Goal: Information Seeking & Learning: Understand process/instructions

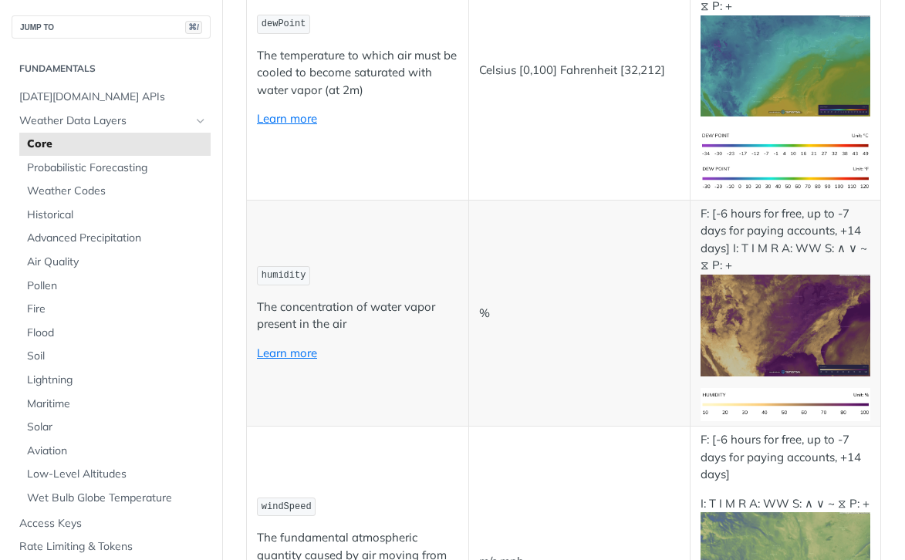
scroll to position [677, 0]
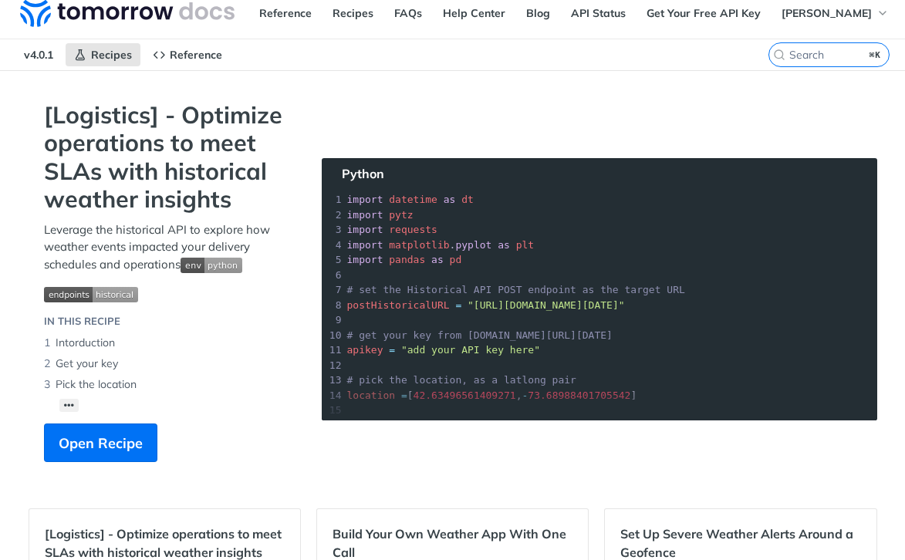
click at [556, 255] on section "[Logistics] - Optimize operations to meet SLAs with historical weather insights…" at bounding box center [453, 297] width 849 height 392
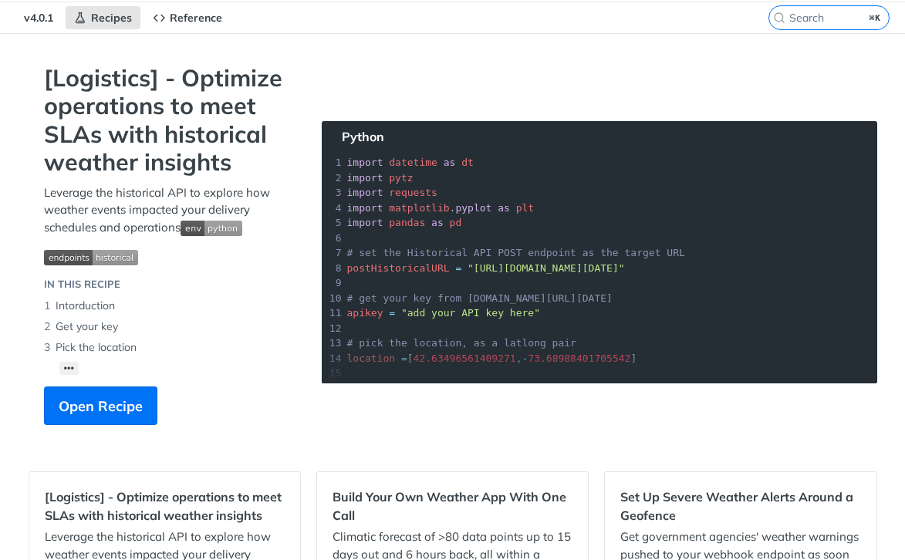
scroll to position [52, 0]
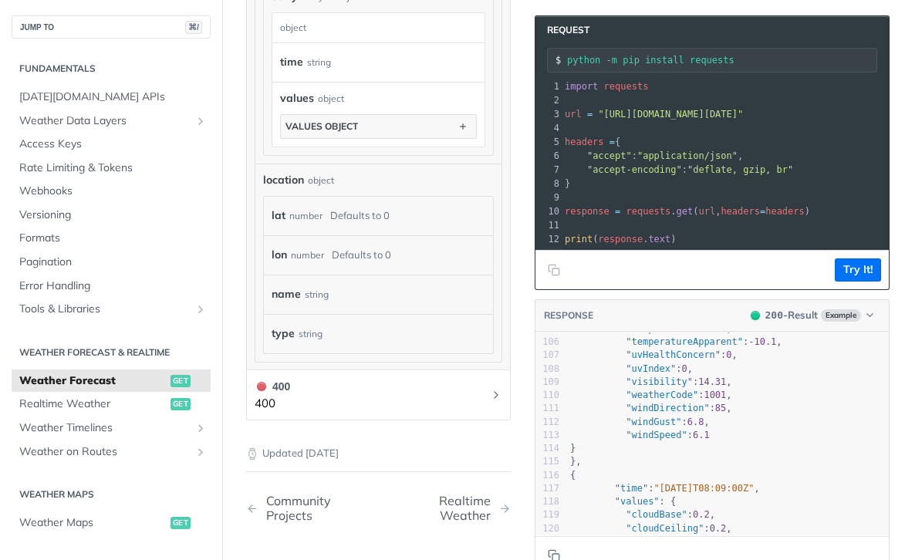
scroll to position [1532, 0]
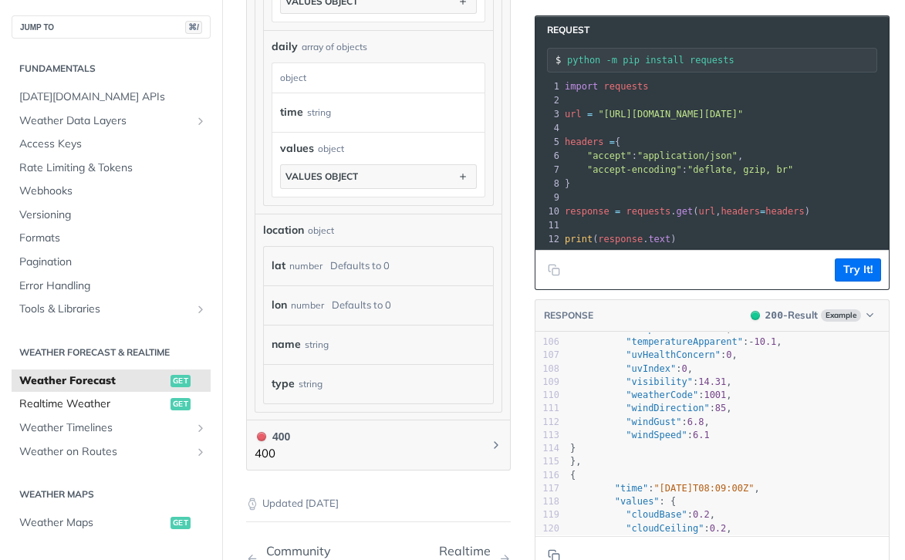
click at [140, 404] on span "Realtime Weather" at bounding box center [92, 404] width 147 height 15
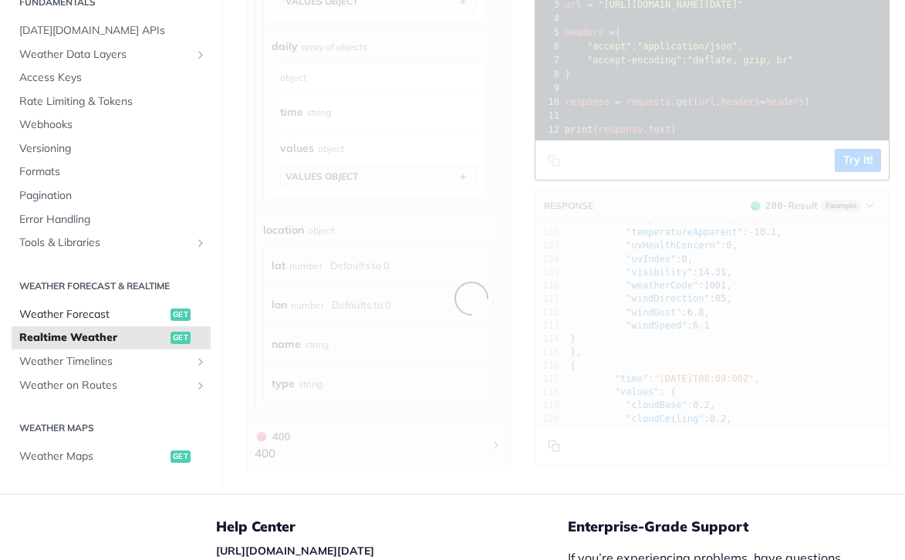
click at [68, 316] on span "Weather Forecast" at bounding box center [92, 314] width 147 height 15
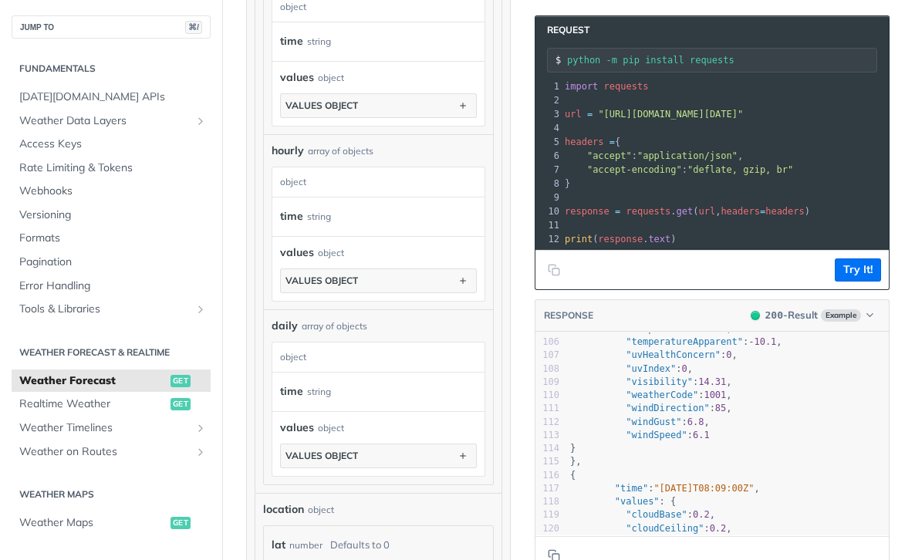
scroll to position [1241, 0]
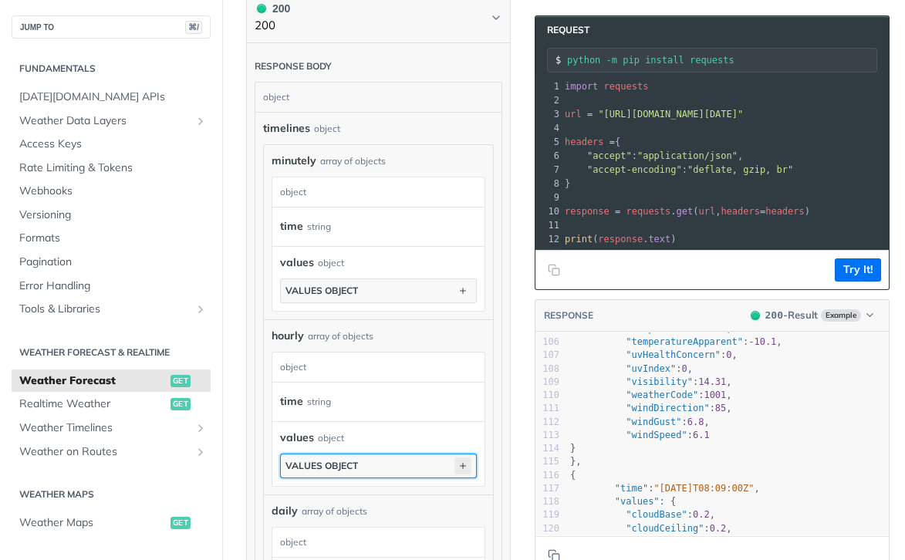
click at [467, 470] on icon "button" at bounding box center [462, 466] width 17 height 17
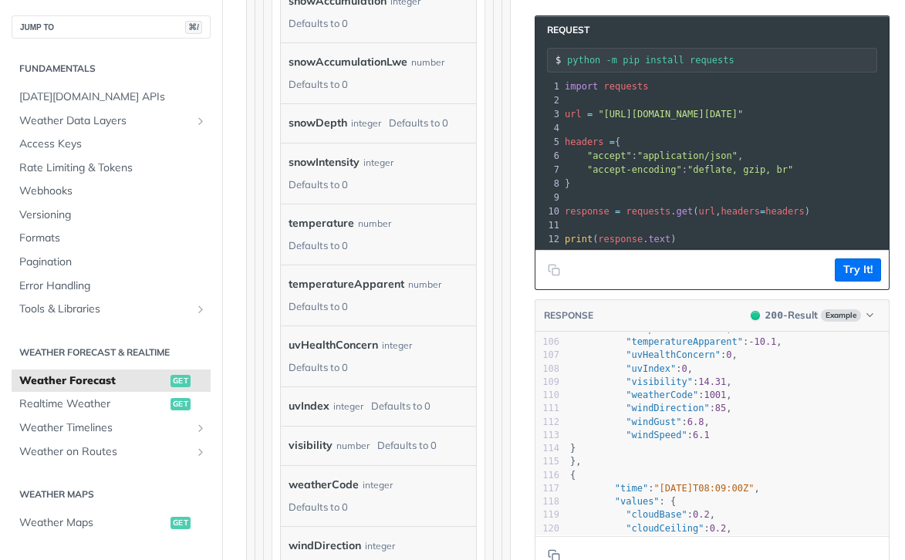
click at [333, 227] on label "temperature" at bounding box center [322, 223] width 66 height 22
click at [360, 231] on div "number" at bounding box center [374, 223] width 33 height 22
click at [383, 232] on div "number" at bounding box center [374, 223] width 33 height 22
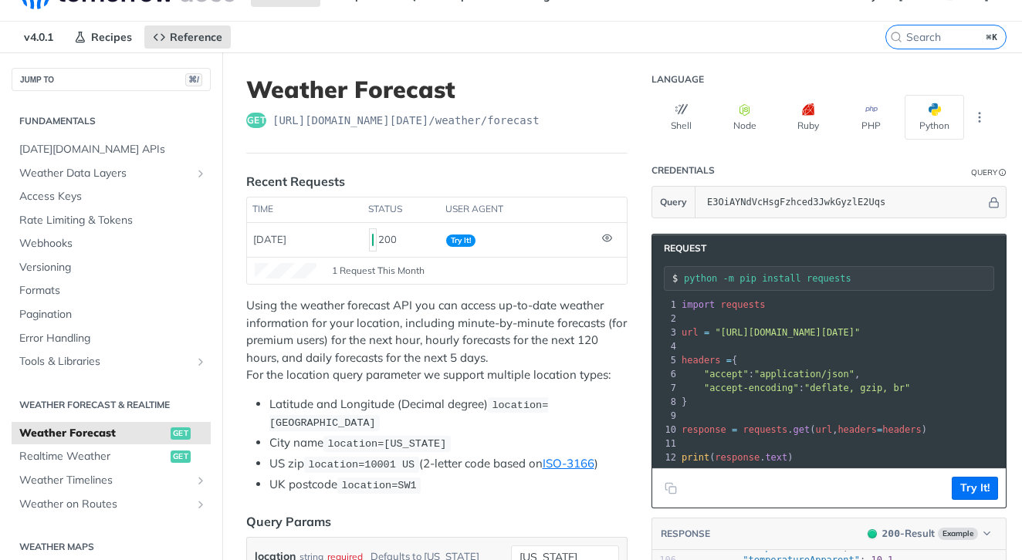
scroll to position [38, 0]
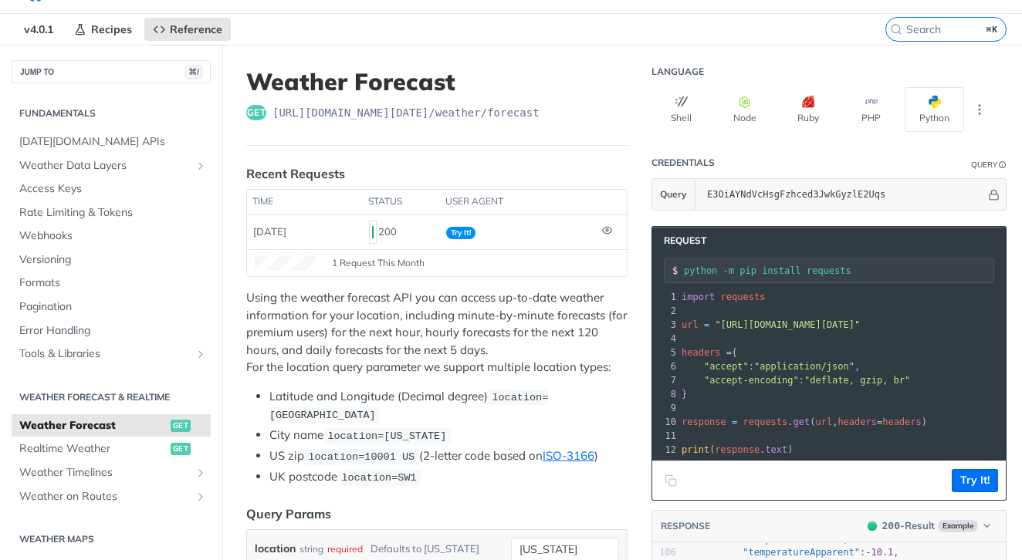
click at [679, 481] on button "Copy to clipboard" at bounding box center [671, 480] width 22 height 23
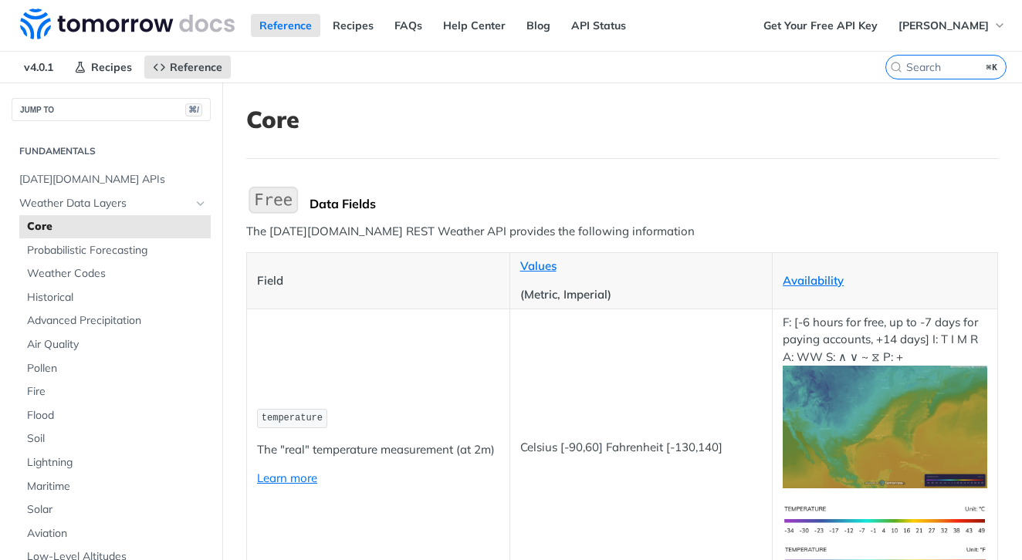
scroll to position [694, 0]
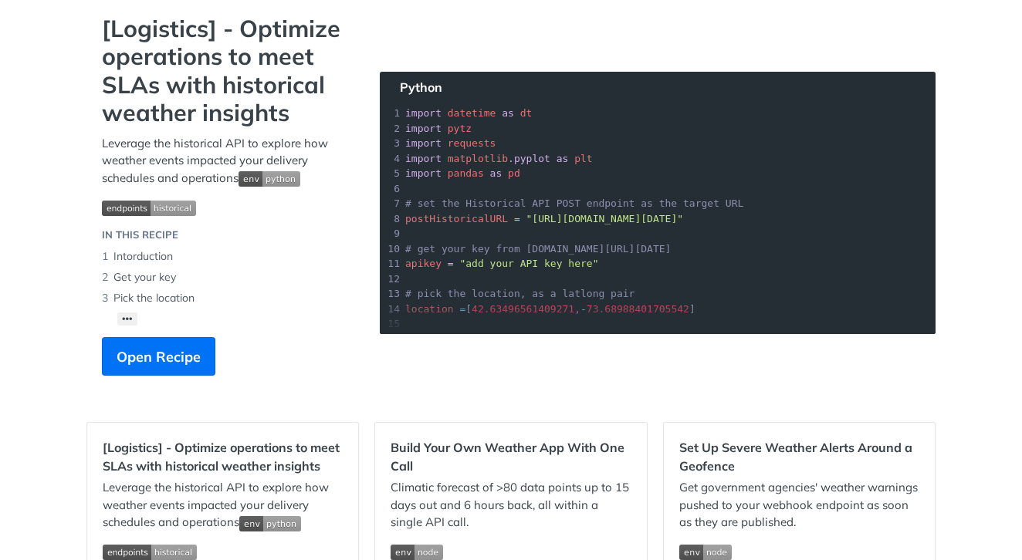
click at [544, 289] on section "[Logistics] - Optimize operations to meet SLAs with historical weather insights…" at bounding box center [510, 211] width 849 height 392
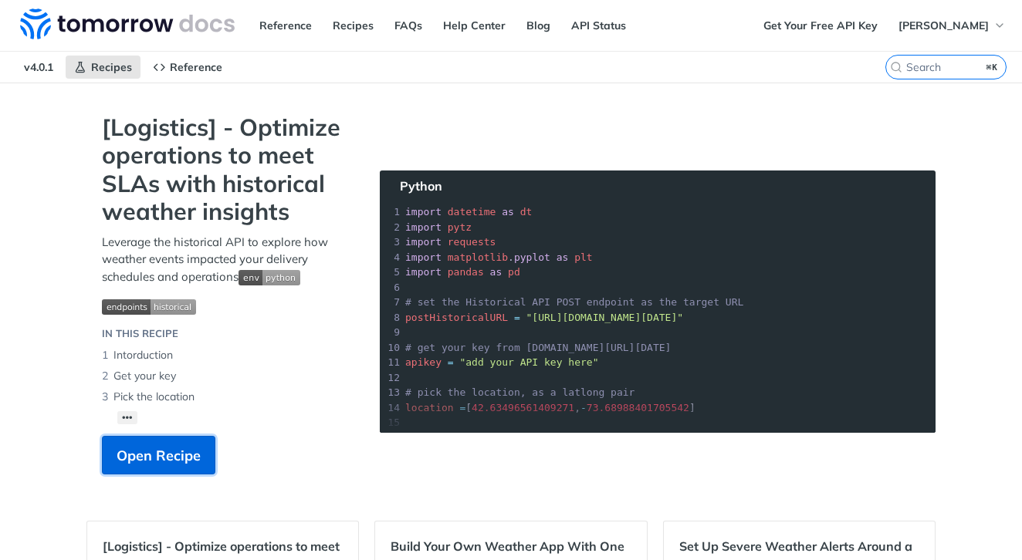
click at [180, 466] on span "Open Recipe" at bounding box center [159, 455] width 84 height 21
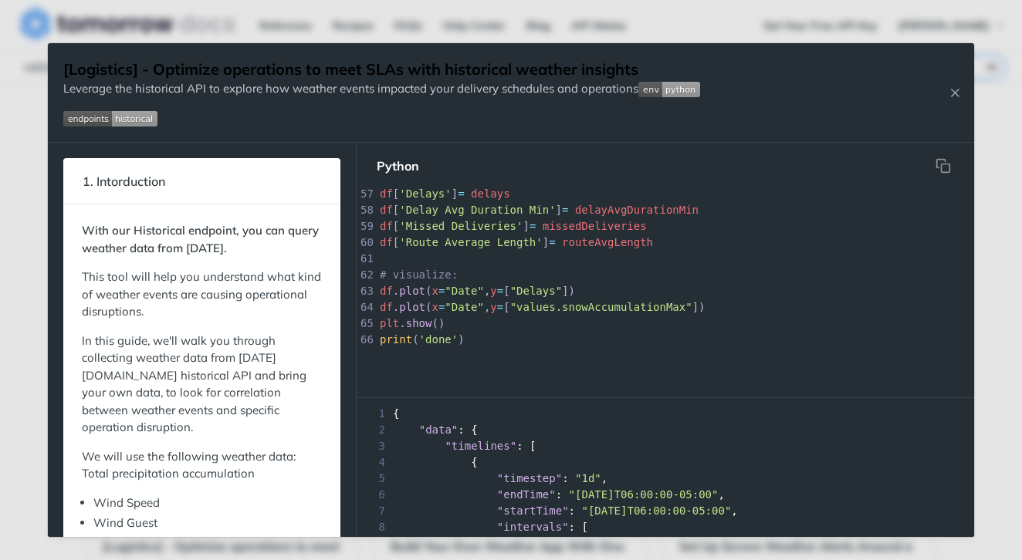
scroll to position [205, 0]
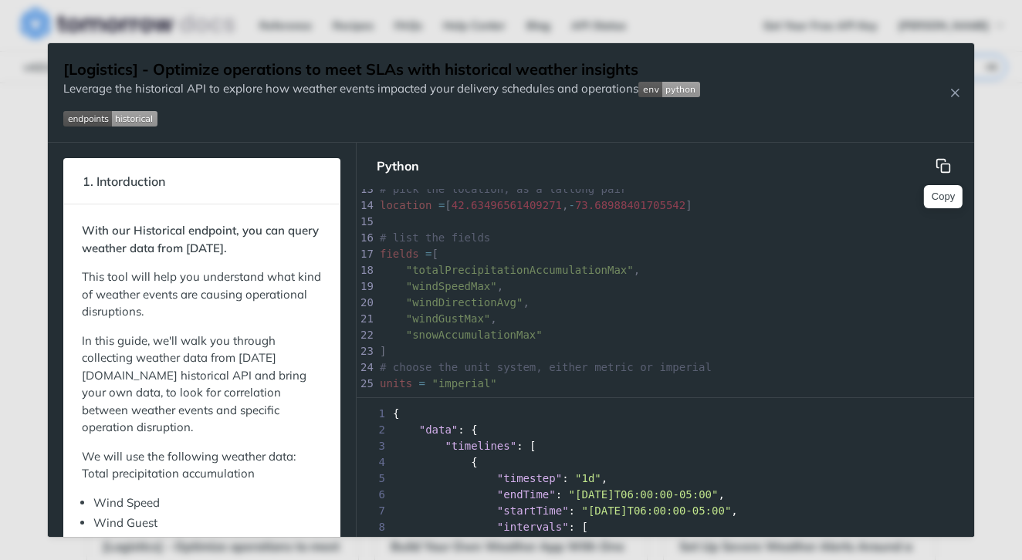
click at [947, 170] on icon "hidden" at bounding box center [942, 165] width 15 height 15
click at [954, 83] on div "[Logistics] - Optimize operations to meet SLAs with historical weather insights…" at bounding box center [511, 93] width 926 height 100
click at [954, 86] on icon "Close Recipe" at bounding box center [955, 93] width 14 height 14
